Goal: Task Accomplishment & Management: Manage account settings

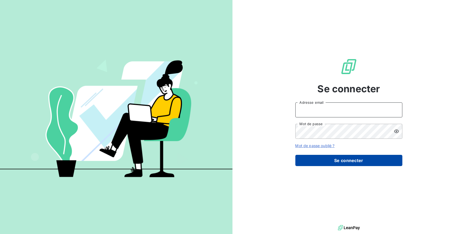
type input "compta@groupelumax.com"
click at [313, 157] on button "Se connecter" at bounding box center [348, 160] width 107 height 11
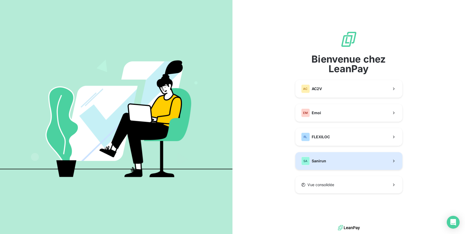
click at [321, 166] on button "SA Sanirun" at bounding box center [348, 161] width 107 height 18
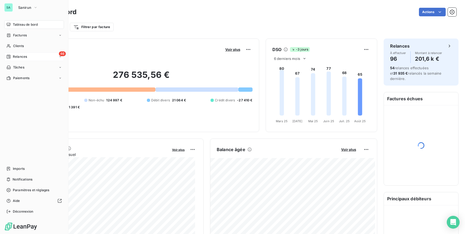
click at [14, 59] on div "46 Relances" at bounding box center [34, 56] width 60 height 9
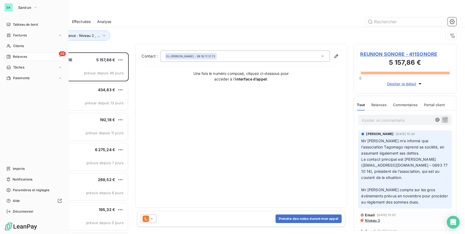
click at [10, 24] on icon at bounding box center [8, 24] width 4 height 4
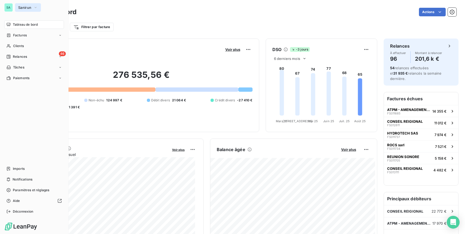
click at [22, 7] on span "Sanirun" at bounding box center [24, 7] width 13 height 4
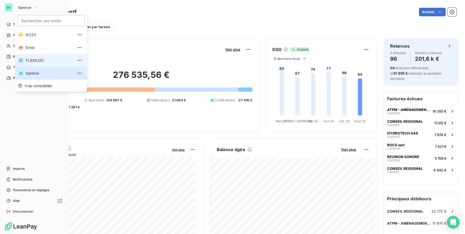
click at [35, 58] on span "FLEXILOC" at bounding box center [49, 60] width 47 height 5
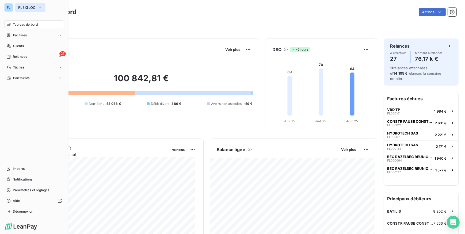
click at [18, 9] on span "FLEXILOC" at bounding box center [27, 7] width 18 height 4
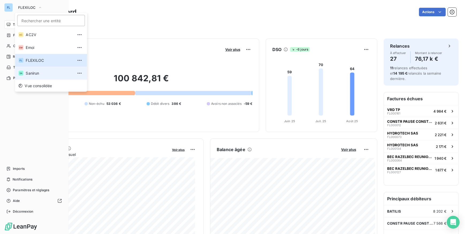
click at [24, 72] on div "SA" at bounding box center [20, 73] width 5 height 5
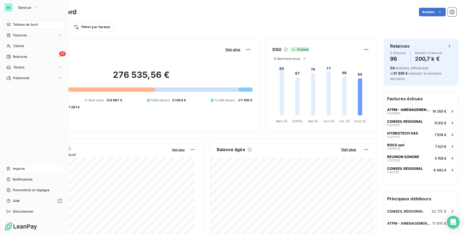
click at [19, 168] on span "Imports" at bounding box center [19, 168] width 12 height 5
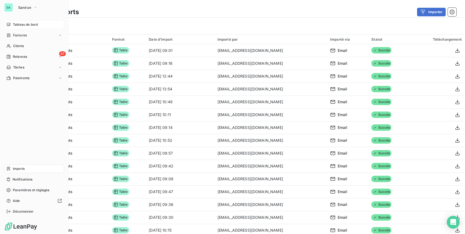
click at [18, 24] on span "Tableau de bord" at bounding box center [25, 24] width 25 height 5
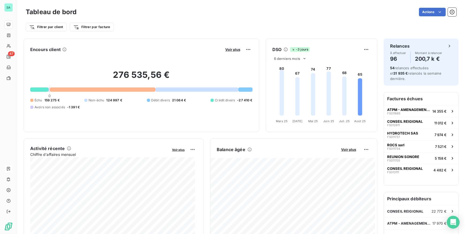
click at [99, 8] on div "Actions" at bounding box center [269, 12] width 373 height 9
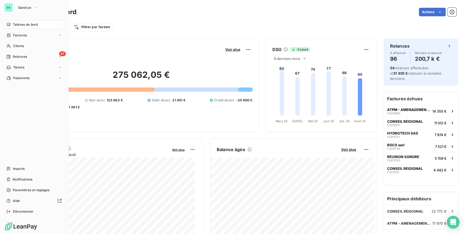
click at [13, 6] on div "SA Sanirun" at bounding box center [34, 7] width 60 height 9
click at [23, 6] on span "Sanirun" at bounding box center [24, 7] width 13 height 4
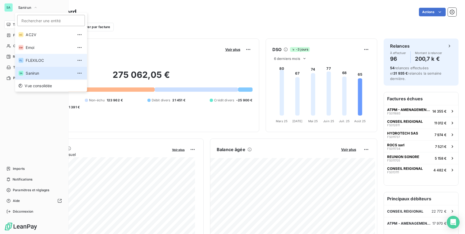
click at [30, 63] on span "FLEXILOC" at bounding box center [49, 60] width 47 height 5
